Goal: Check status: Check status

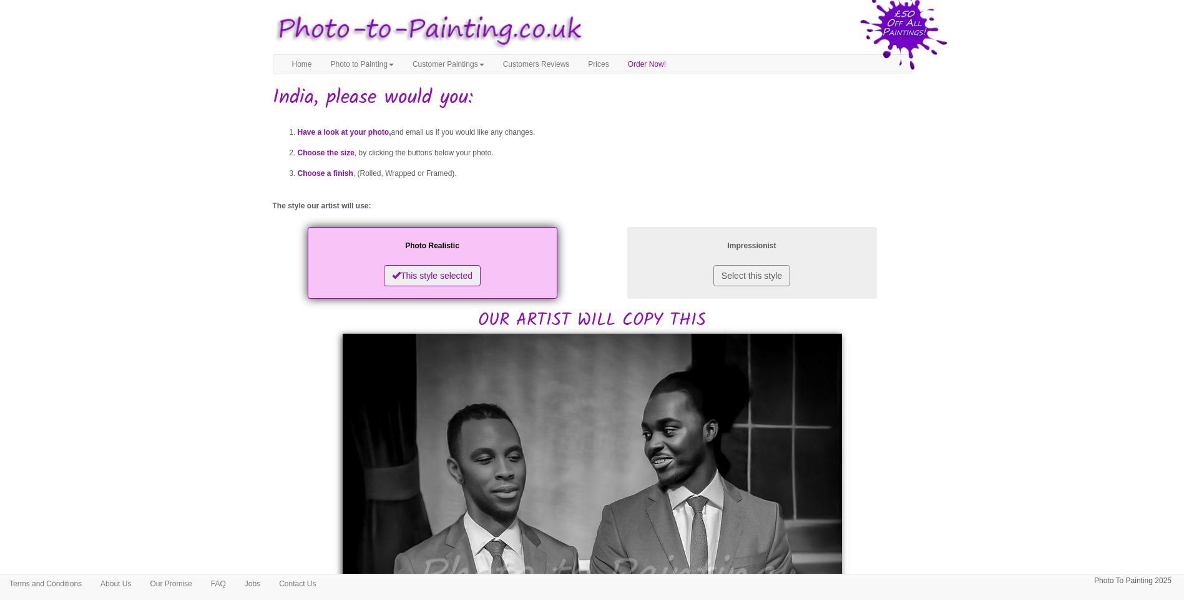
drag, startPoint x: 1066, startPoint y: 356, endPoint x: 1053, endPoint y: 353, distance: 13.0
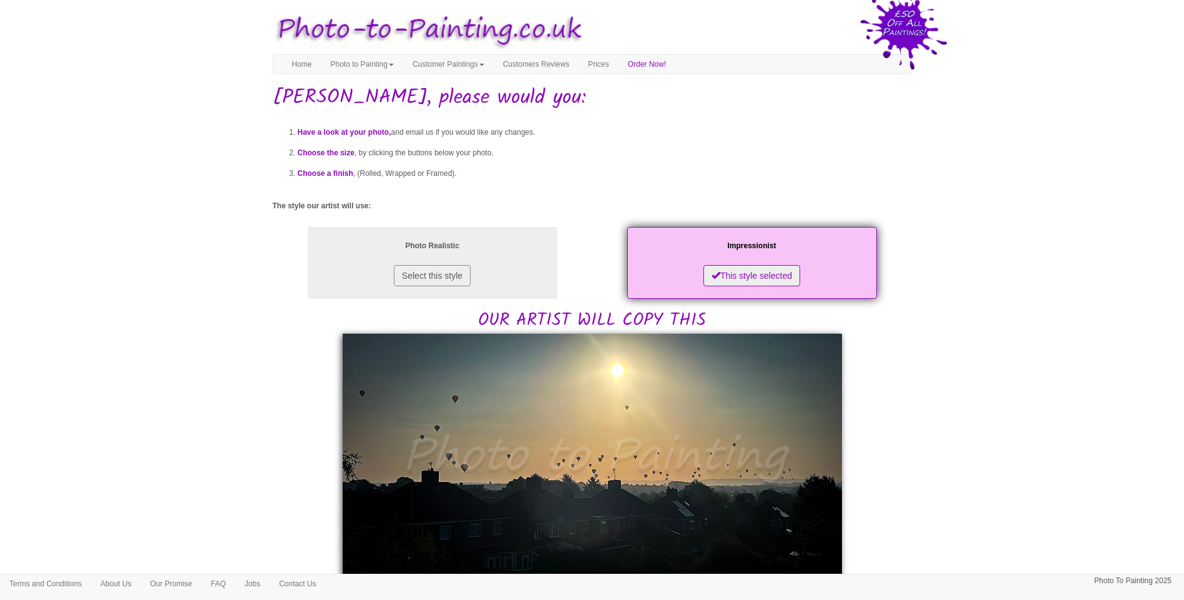
click at [210, 366] on body "Toggle navigation Menu Home Photo to Painting Photo to Painting Introduction Ho…" at bounding box center [592, 578] width 1184 height 1145
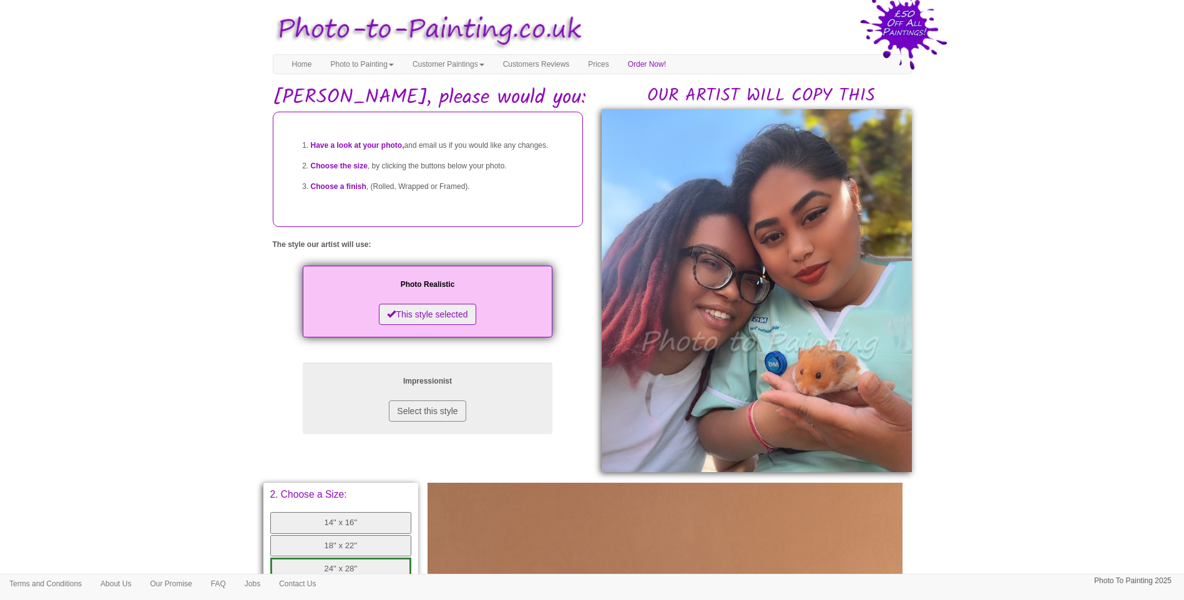
click at [1058, 371] on body "Toggle navigation Menu Home Photo to Painting Photo to Painting Introduction Ho…" at bounding box center [592, 510] width 1184 height 1009
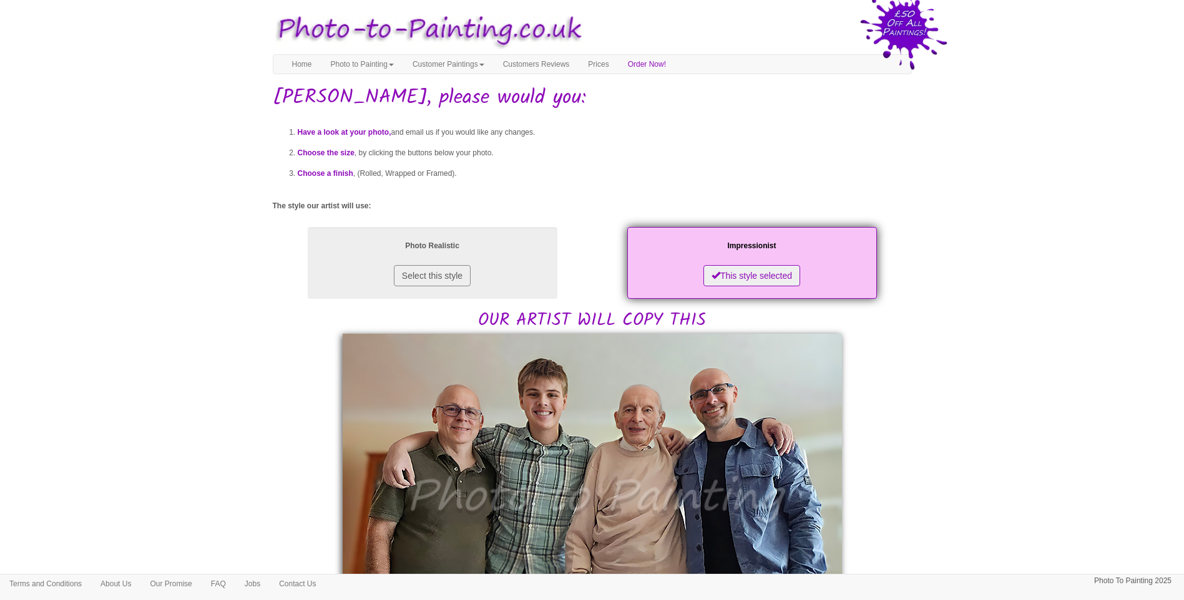
click at [1010, 466] on body "Toggle navigation Menu Home Photo to Painting Photo to Painting Introduction Ho…" at bounding box center [592, 610] width 1184 height 1208
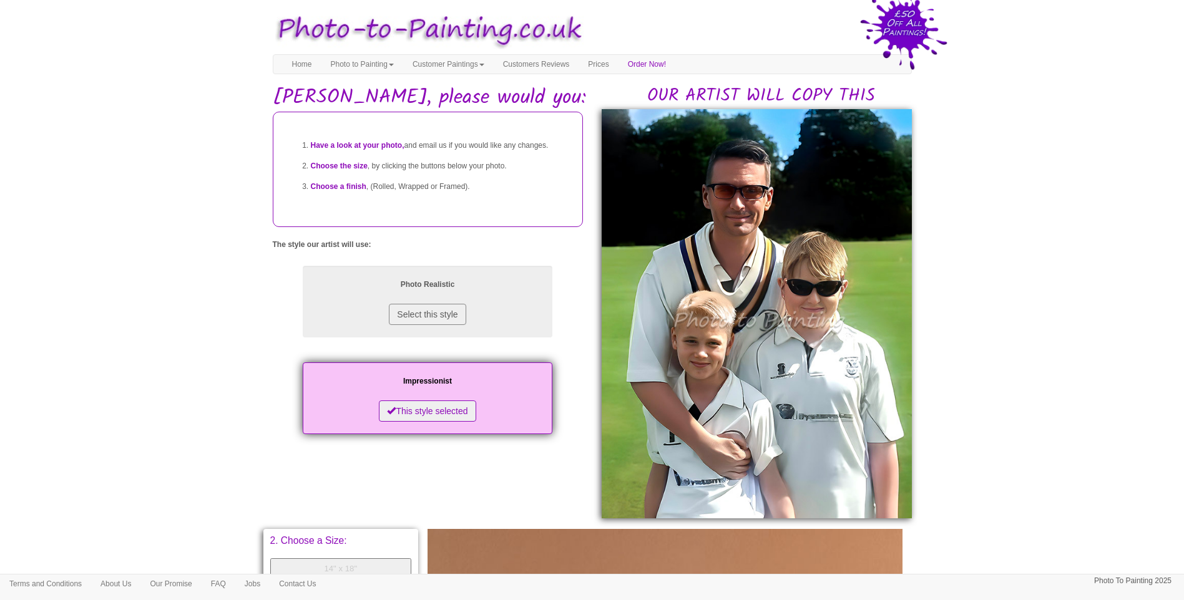
click at [689, 3] on html "Toggle navigation Menu Home Photo to Painting Photo to Painting Introduction Ho…" at bounding box center [592, 530] width 1184 height 1061
click at [1038, 423] on body "Toggle navigation Menu Home Photo to Painting Photo to Painting Introduction Ho…" at bounding box center [592, 533] width 1184 height 1055
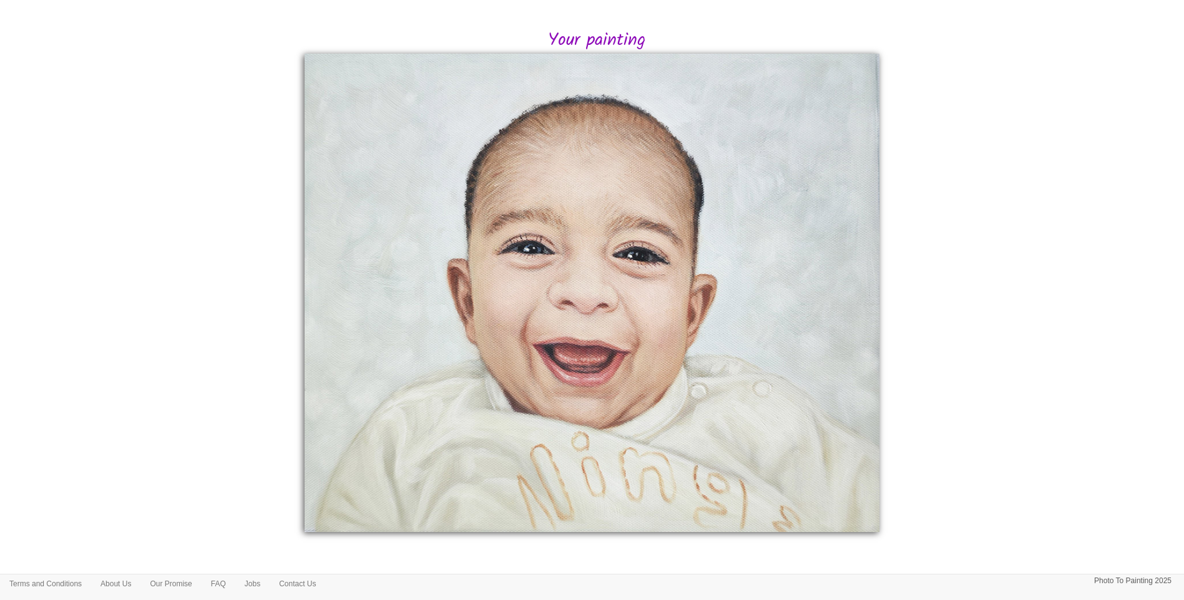
scroll to position [104, 0]
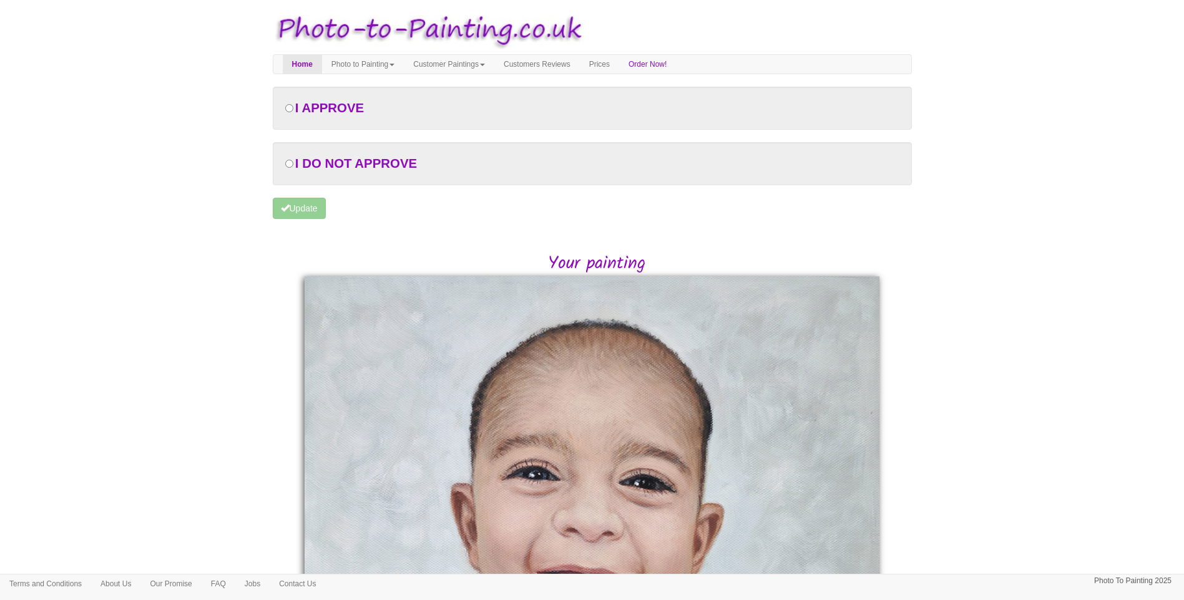
scroll to position [104, 0]
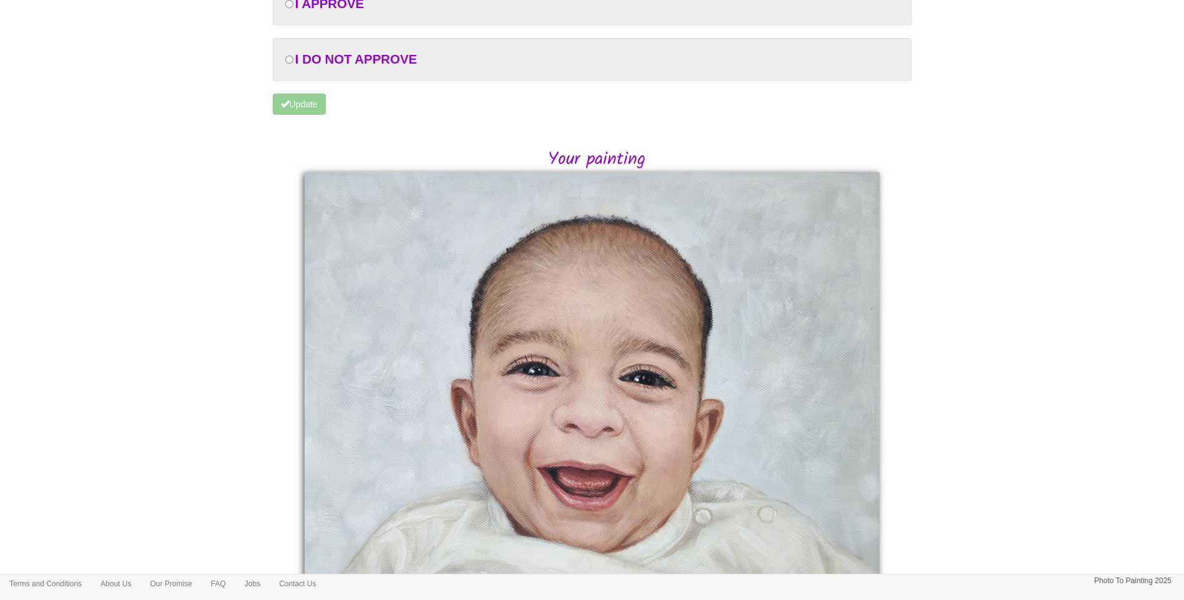
click at [1045, 328] on body "Toggle navigation Menu Home Photo to Painting Photo to Painting Introduction Ho…" at bounding box center [592, 319] width 1184 height 834
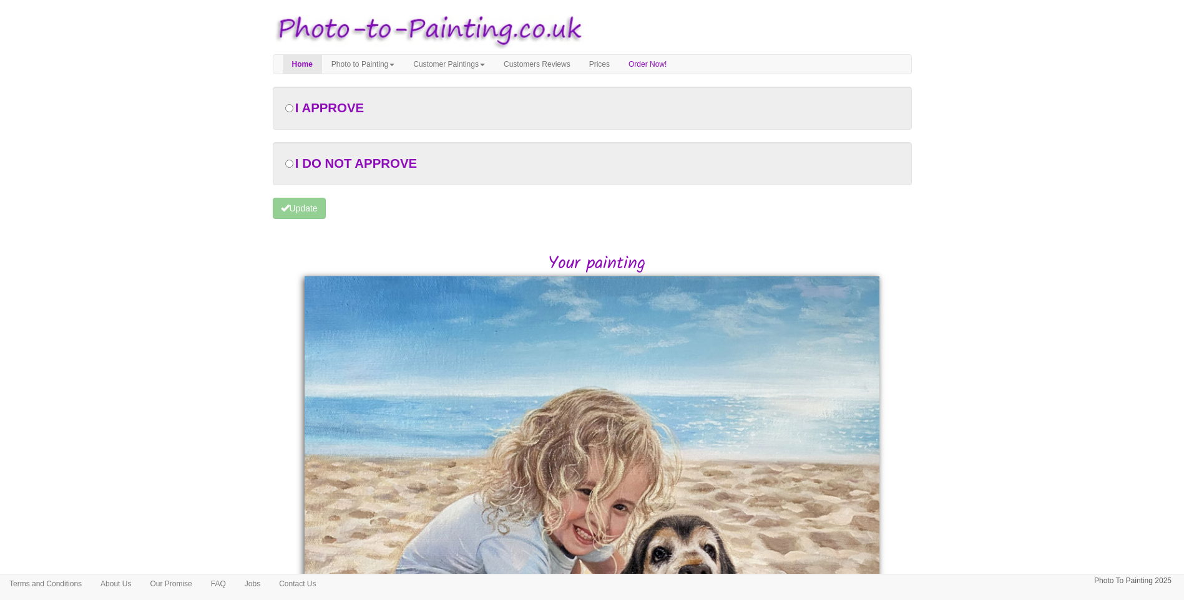
drag, startPoint x: 970, startPoint y: 373, endPoint x: 584, endPoint y: 519, distance: 413.0
click at [970, 373] on body "Toggle navigation Menu Home Photo to Painting Photo to Painting Introduction Ho…" at bounding box center [592, 479] width 1184 height 946
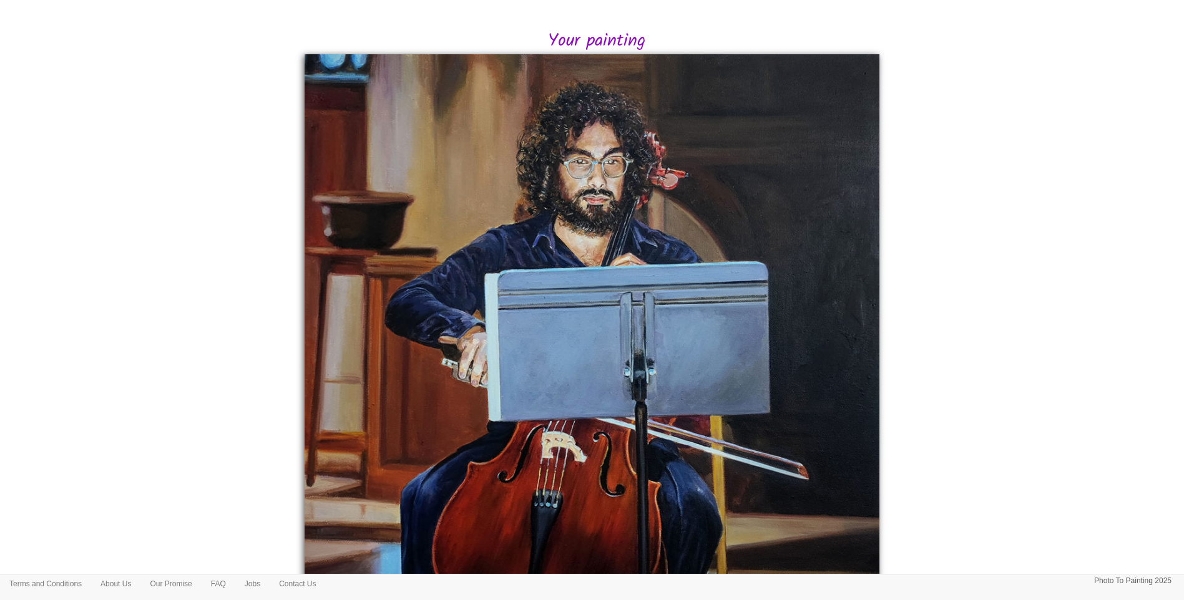
scroll to position [208, 0]
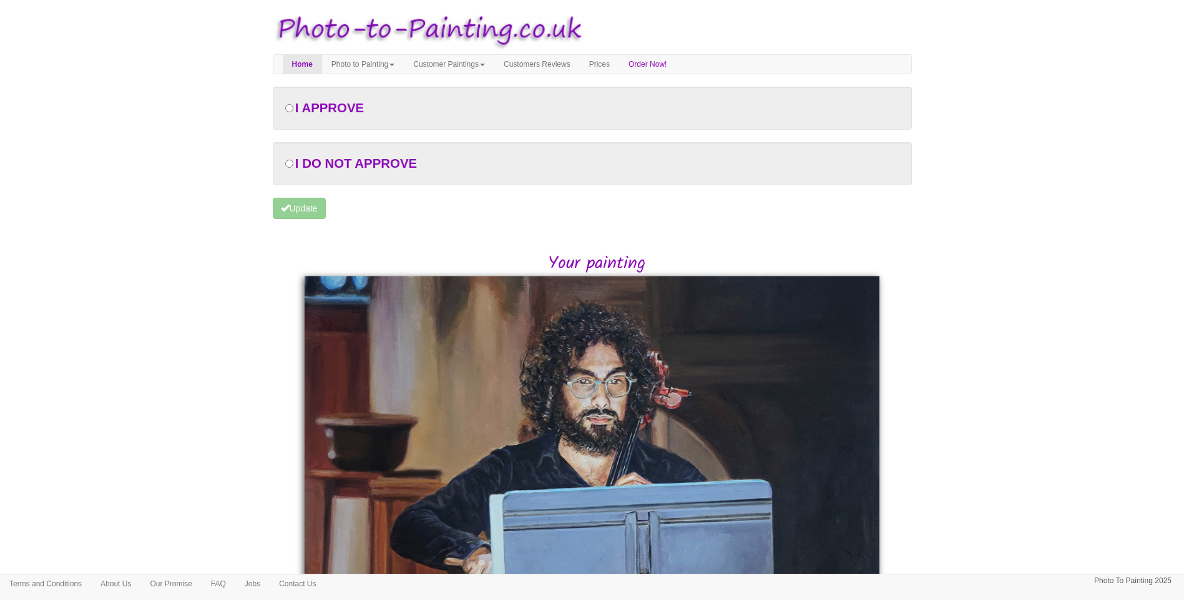
drag, startPoint x: 996, startPoint y: 429, endPoint x: 924, endPoint y: 448, distance: 74.9
click at [997, 429] on body "Toggle navigation Menu Home Photo to Painting Photo to Painting Introduction Ho…" at bounding box center [592, 466] width 1184 height 921
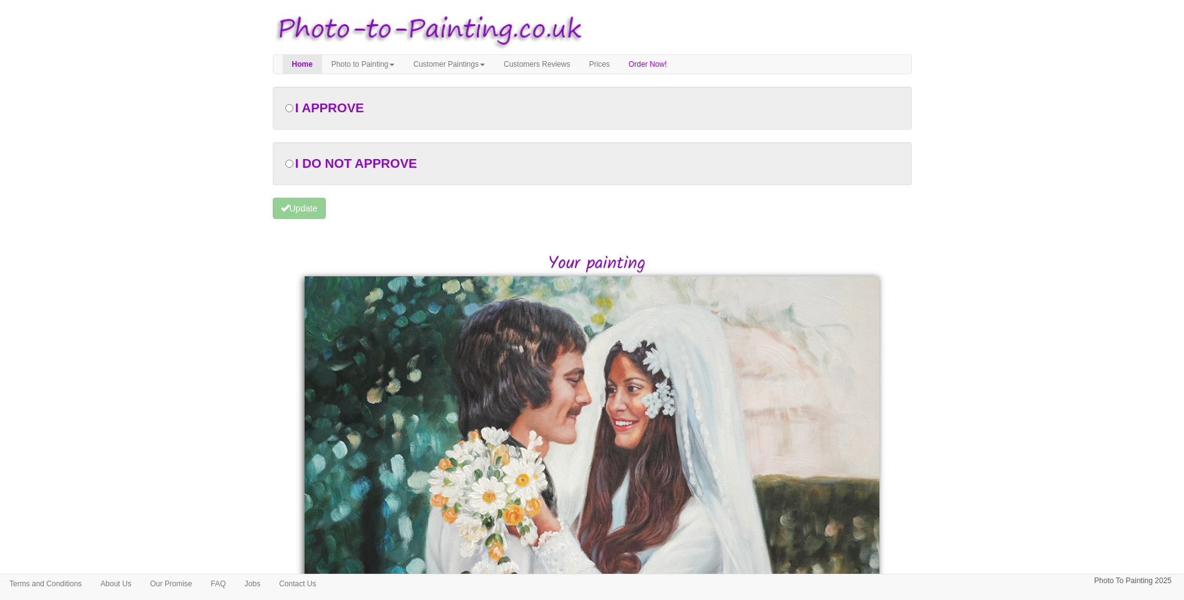
click at [1027, 463] on body "Toggle navigation Menu Home Photo to Painting Photo to Painting Introduction Ho…" at bounding box center [592, 466] width 1184 height 921
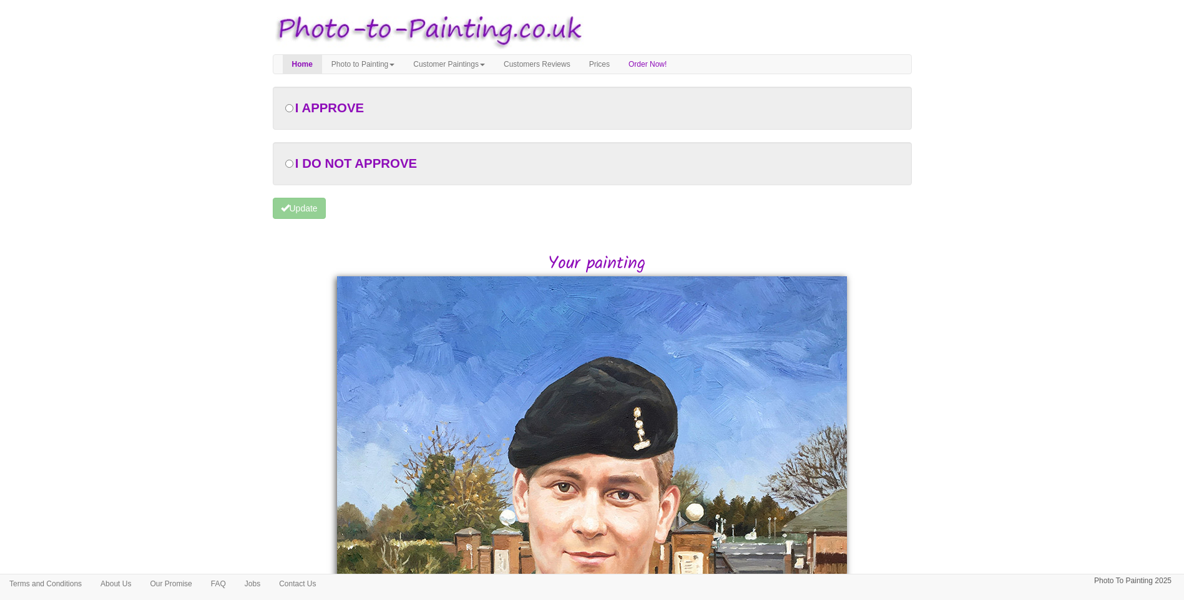
click at [1014, 416] on body "Toggle navigation Menu Home Photo to Painting Photo to Painting Introduction Ho…" at bounding box center [592, 492] width 1184 height 972
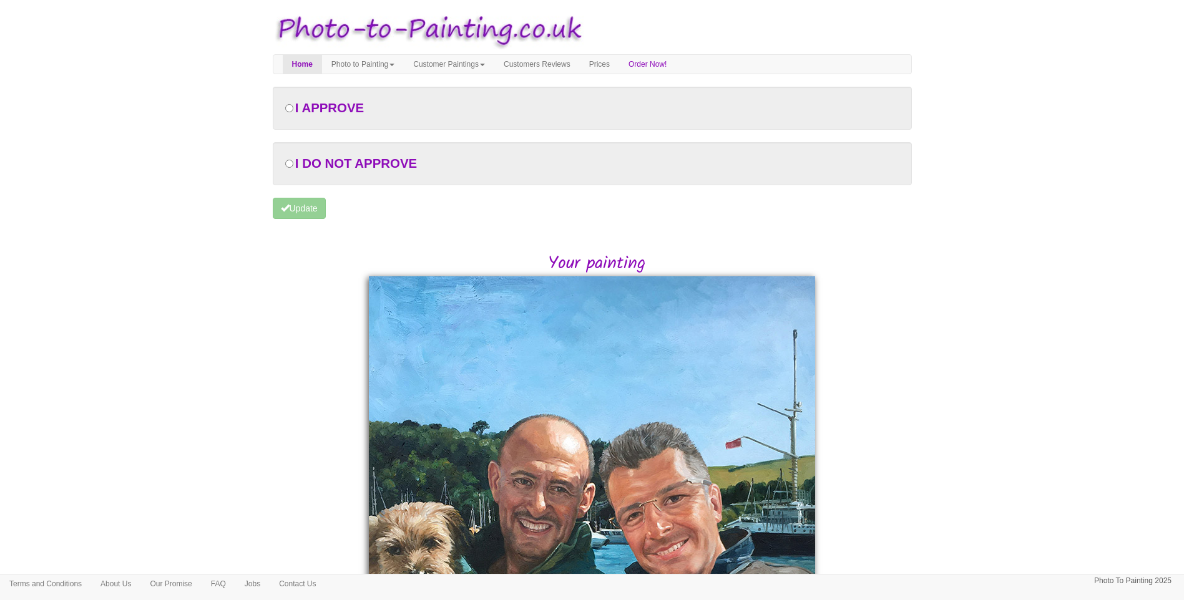
click at [189, 273] on body "Toggle navigation Menu Home Photo to Painting Photo to Painting Introduction Ho…" at bounding box center [592, 492] width 1184 height 972
